Goal: Transaction & Acquisition: Purchase product/service

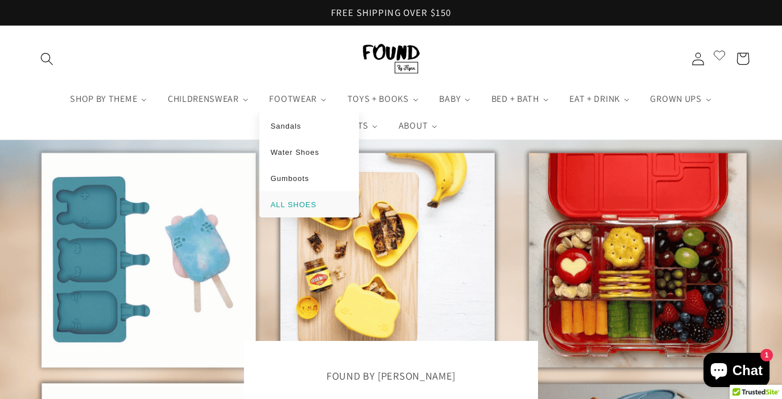
click at [271, 207] on span "ALL SHOES" at bounding box center [294, 204] width 46 height 9
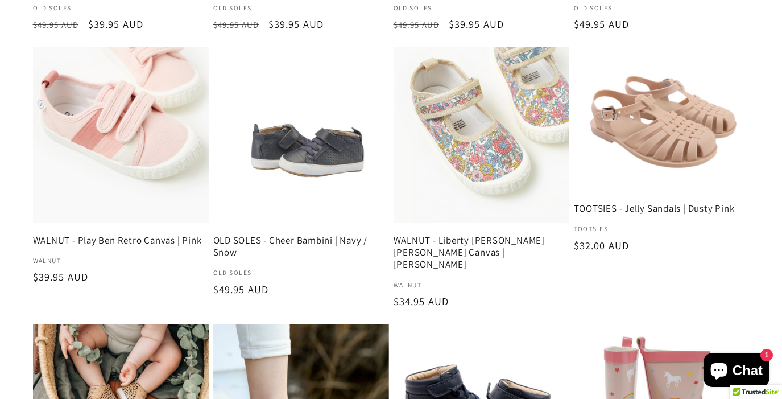
scroll to position [534, 0]
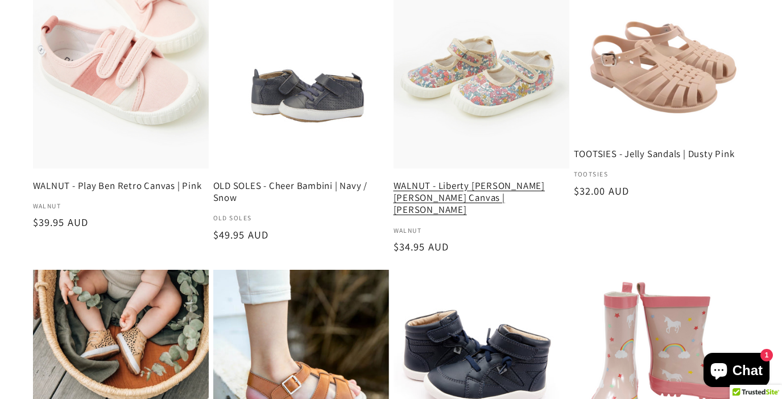
click at [480, 180] on link "WALNUT - Liberty Mary Jane Canvas | June Blossom" at bounding box center [482, 198] width 176 height 36
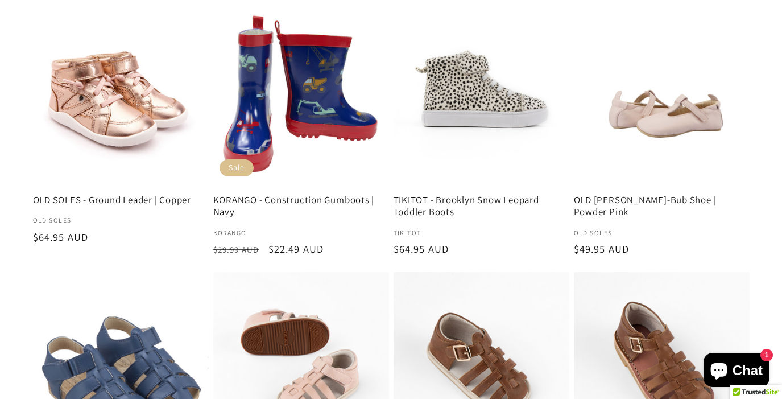
scroll to position [1341, 0]
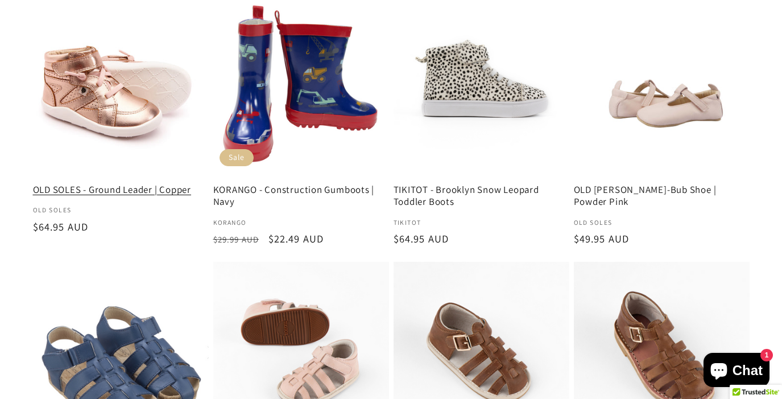
click at [119, 184] on link "OLD SOLES - Ground Leader | Copper" at bounding box center [121, 190] width 176 height 12
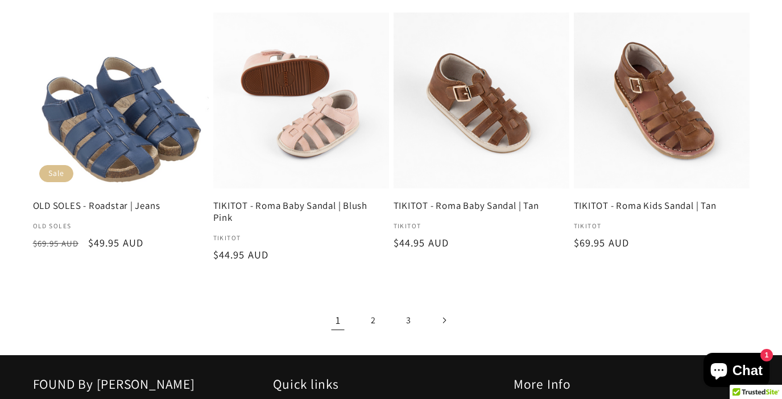
scroll to position [1598, 0]
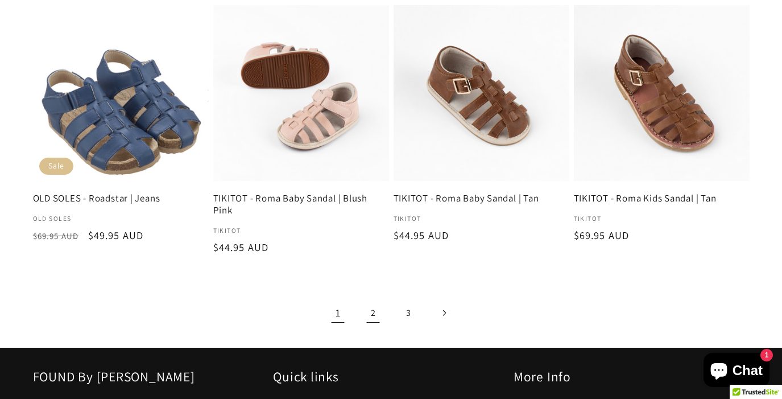
click at [375, 299] on link "2" at bounding box center [373, 312] width 29 height 29
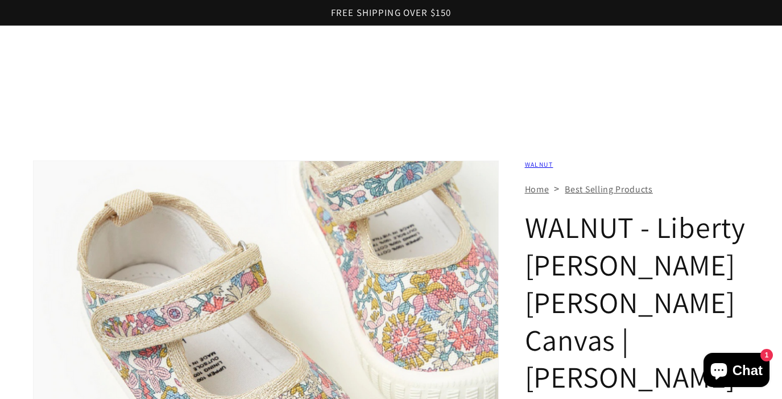
scroll to position [323, 0]
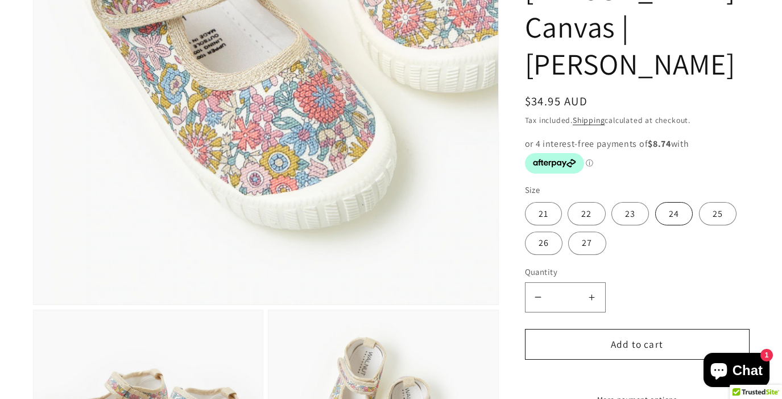
click at [676, 203] on label "24" at bounding box center [675, 214] width 38 height 23
type input "**********"
click at [634, 329] on button "Add to cart" at bounding box center [637, 344] width 225 height 31
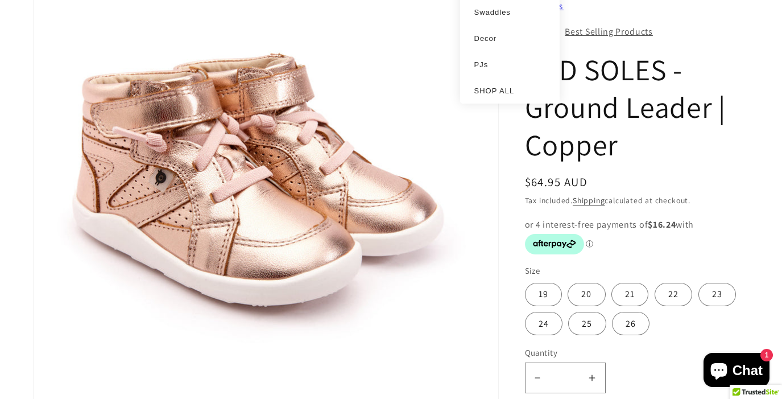
scroll to position [230, 0]
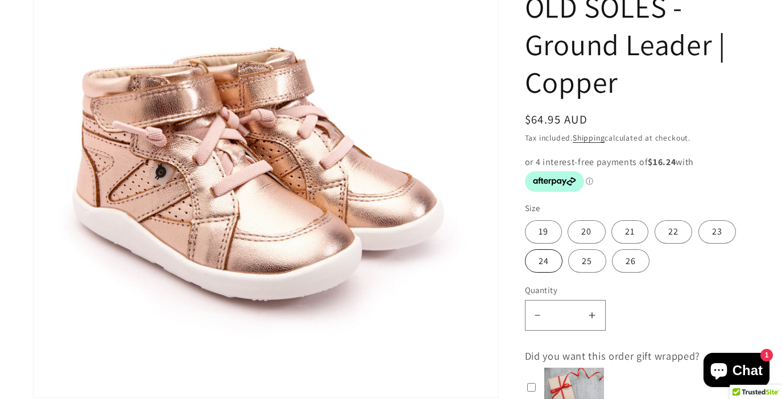
click at [548, 259] on label "24" at bounding box center [544, 260] width 38 height 23
type input "**********"
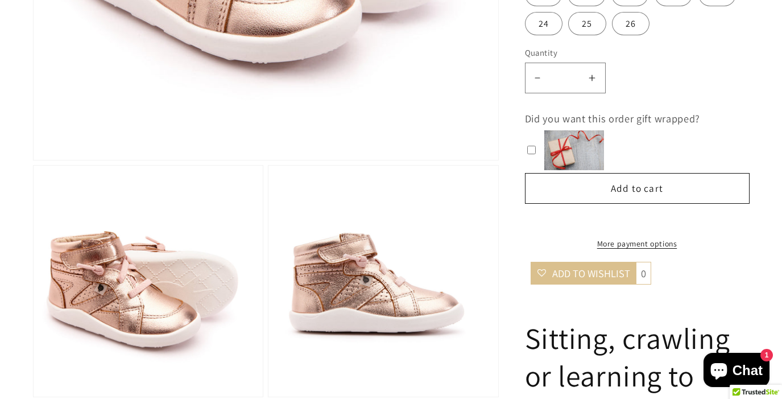
scroll to position [468, 0]
click at [617, 188] on button "Add to cart" at bounding box center [637, 187] width 225 height 31
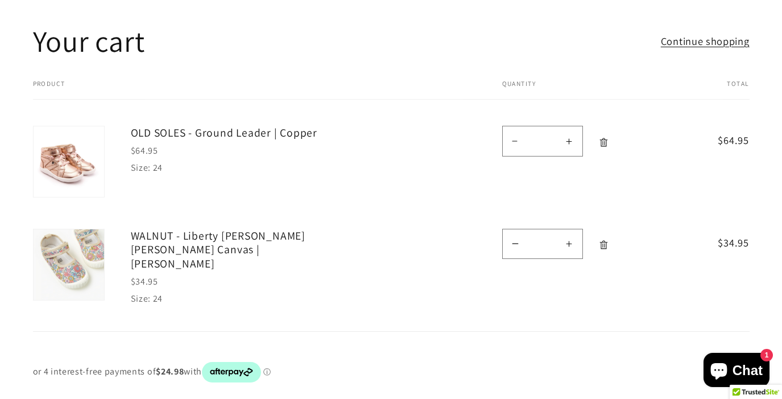
scroll to position [172, 0]
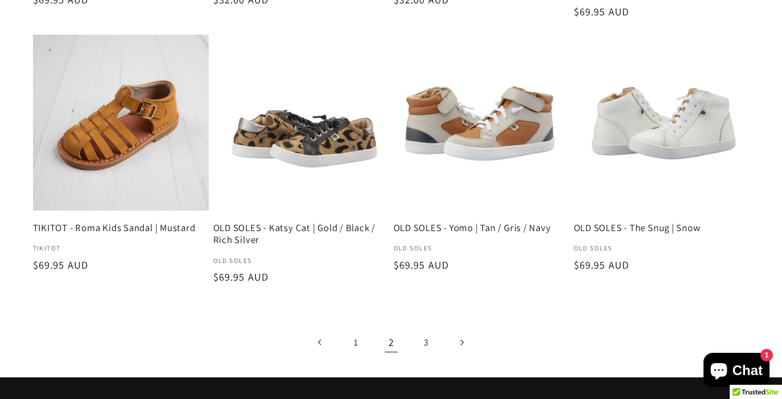
scroll to position [1565, 0]
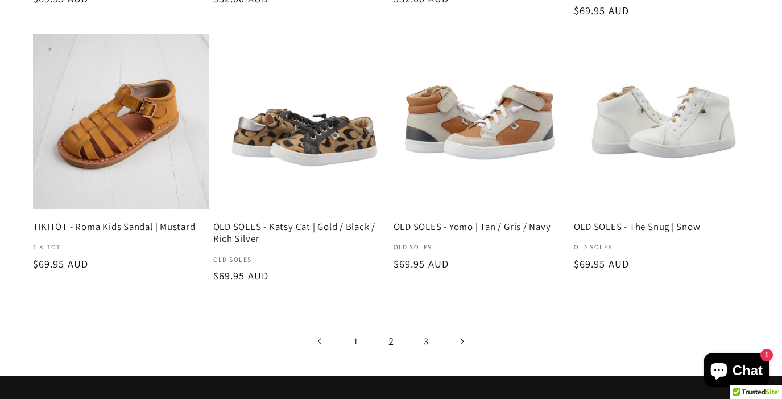
click at [427, 341] on link "3" at bounding box center [426, 341] width 29 height 29
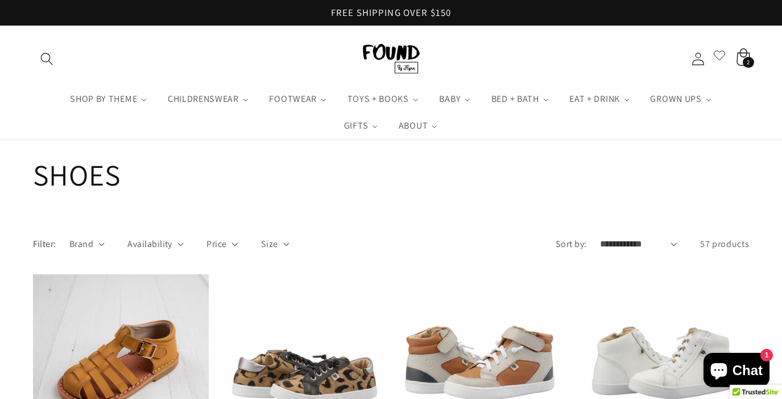
click at [745, 56] on icon at bounding box center [744, 56] width 14 height 17
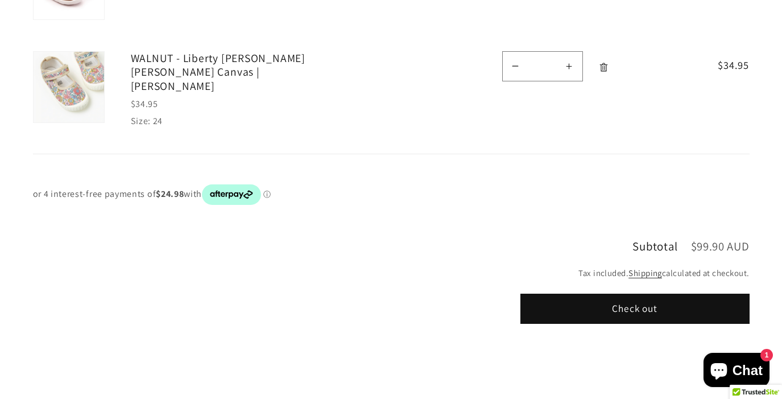
scroll to position [349, 0]
